Goal: Contribute content: Add original content to the website for others to see

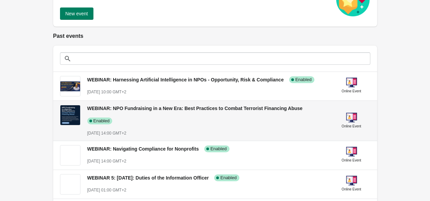
scroll to position [113, 0]
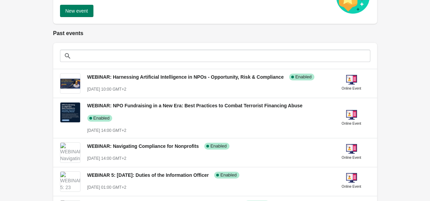
click at [82, 8] on span "New event" at bounding box center [76, 10] width 22 height 5
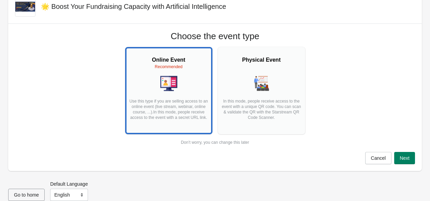
scroll to position [27, 0]
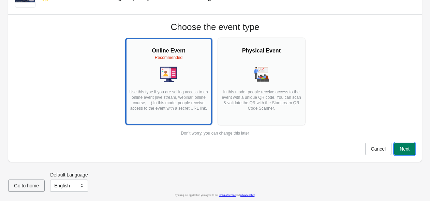
drag, startPoint x: 408, startPoint y: 149, endPoint x: 424, endPoint y: 148, distance: 16.7
click at [408, 149] on span "Next" at bounding box center [404, 148] width 10 height 5
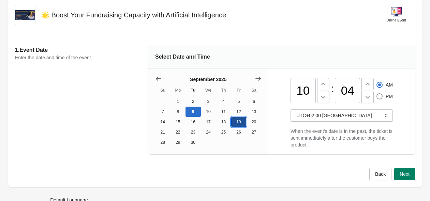
click at [234, 124] on button "19" at bounding box center [238, 122] width 15 height 10
click at [323, 87] on icon at bounding box center [323, 84] width 7 height 7
click at [324, 99] on icon at bounding box center [323, 97] width 7 height 7
click at [320, 83] on icon at bounding box center [323, 84] width 7 height 7
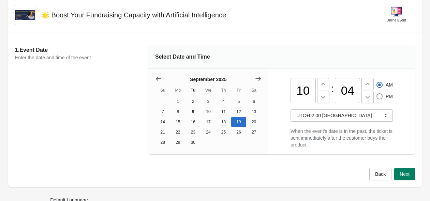
click at [307, 92] on input "10" at bounding box center [302, 90] width 25 height 25
type input "12"
radio input "false"
radio input "true"
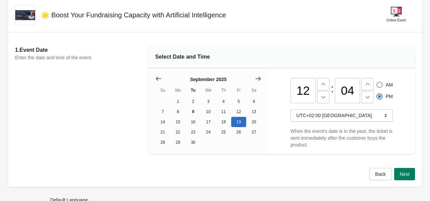
click at [347, 92] on input "04" at bounding box center [347, 90] width 25 height 25
type input "00"
click at [321, 48] on div "Select Date and Time" at bounding box center [281, 57] width 266 height 22
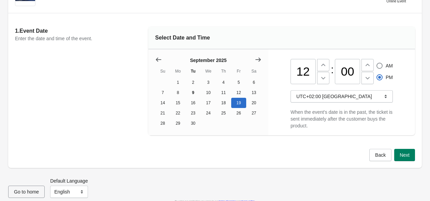
scroll to position [56, 0]
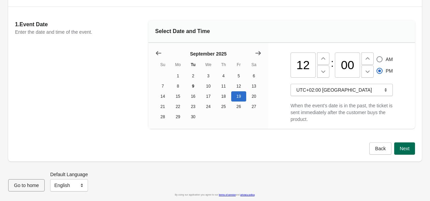
click at [409, 147] on button "Next" at bounding box center [404, 148] width 21 height 12
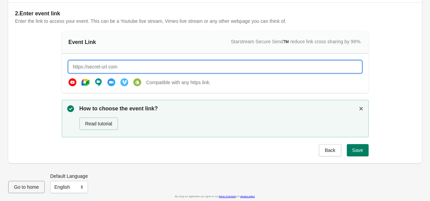
click at [84, 66] on input "text" at bounding box center [214, 67] width 293 height 12
paste input "[URL][DOMAIN_NAME][SECURITY_DATA]"
type input "[URL][DOMAIN_NAME][SECURITY_DATA]"
click at [359, 148] on span "Save" at bounding box center [357, 150] width 11 height 5
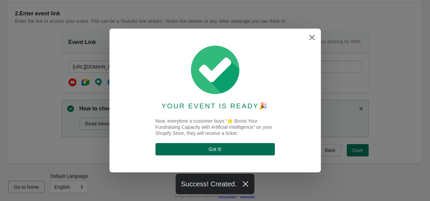
click at [219, 149] on span "Got it !" at bounding box center [214, 148] width 13 height 5
select select "US"
